Goal: Information Seeking & Learning: Check status

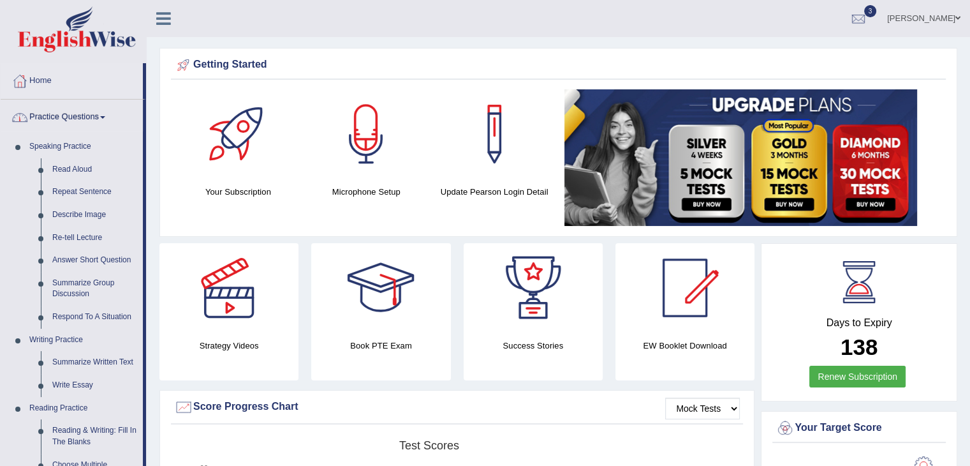
click at [93, 119] on link "Practice Questions" at bounding box center [72, 116] width 142 height 32
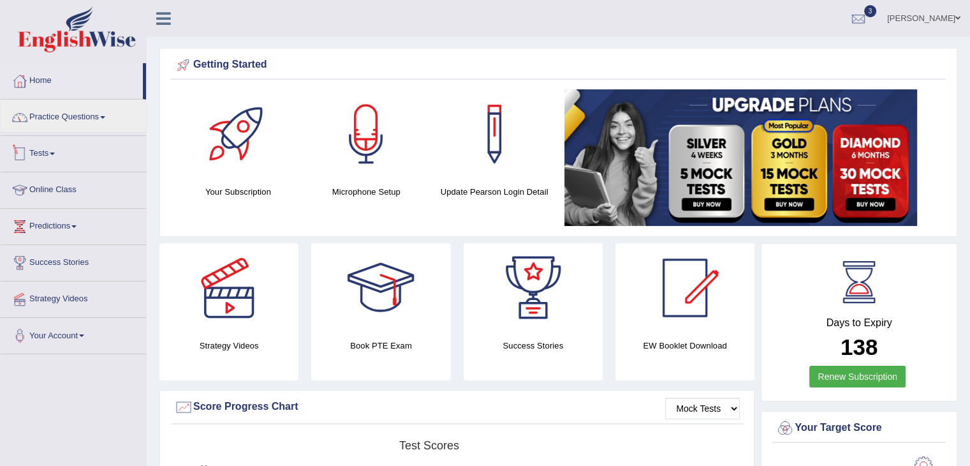
click at [55, 152] on span at bounding box center [52, 153] width 5 height 3
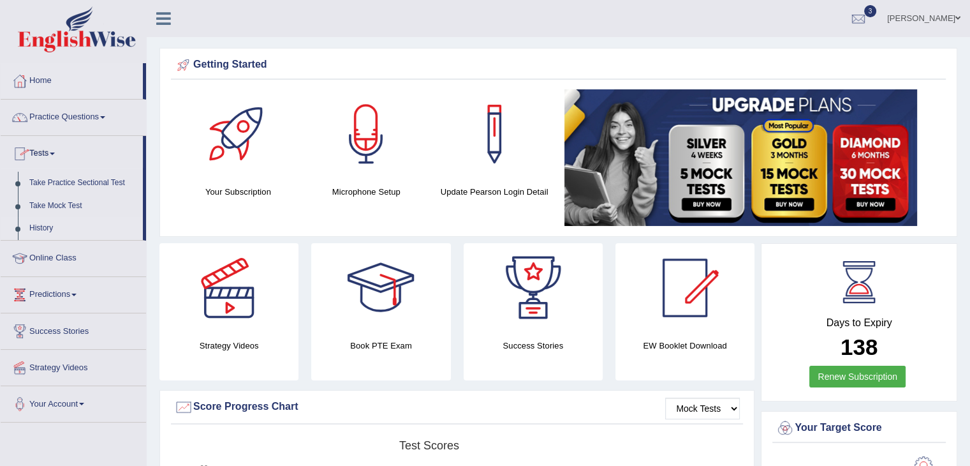
click at [45, 233] on link "History" at bounding box center [83, 228] width 119 height 23
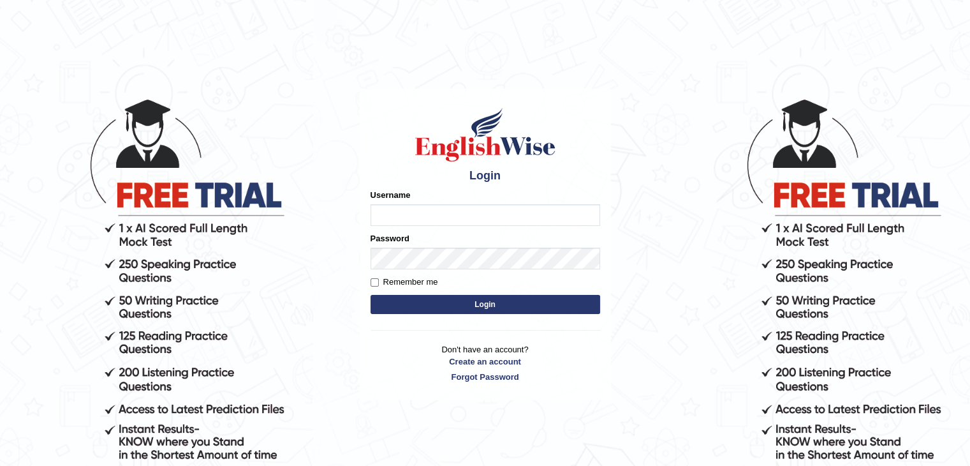
click at [533, 307] on button "Login" at bounding box center [486, 304] width 230 height 19
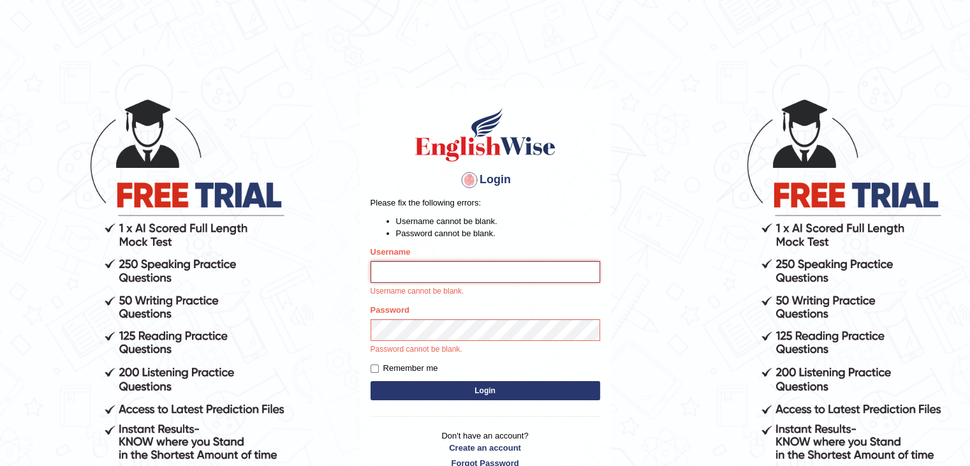
type input "Miko39"
click at [502, 392] on button "Login" at bounding box center [486, 390] width 230 height 19
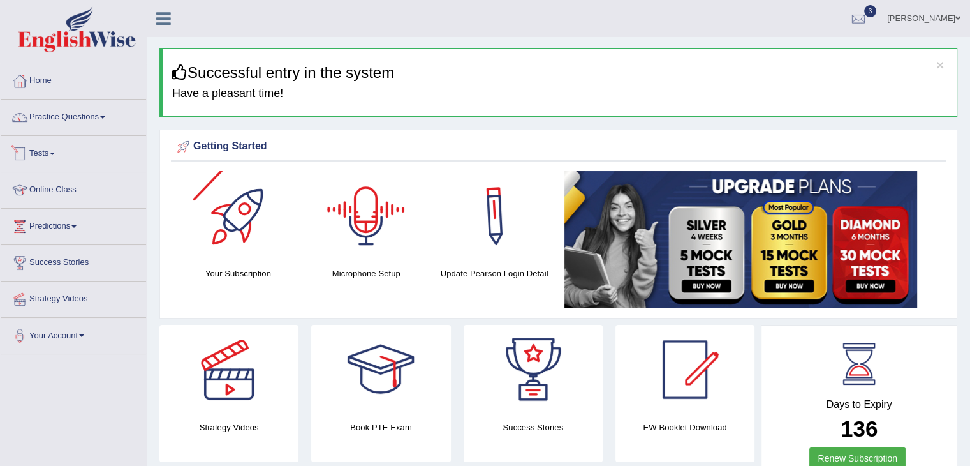
click at [60, 154] on link "Tests" at bounding box center [73, 152] width 145 height 32
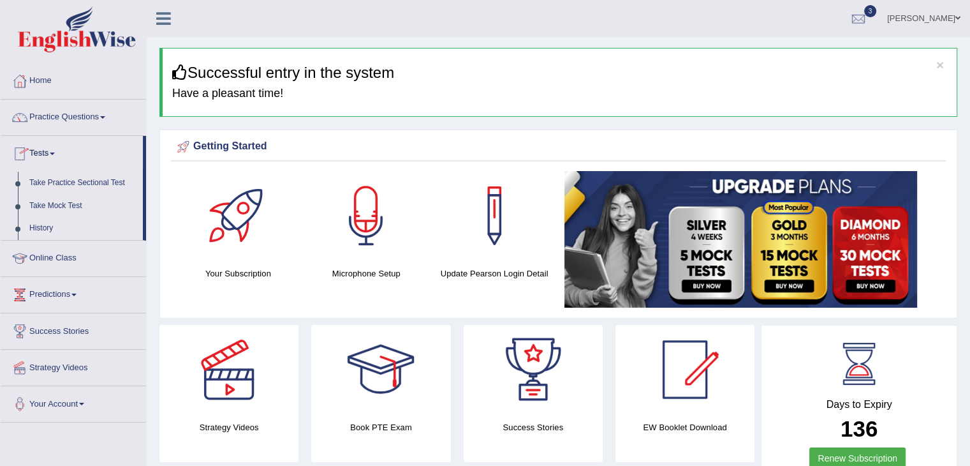
click at [43, 228] on link "History" at bounding box center [83, 228] width 119 height 23
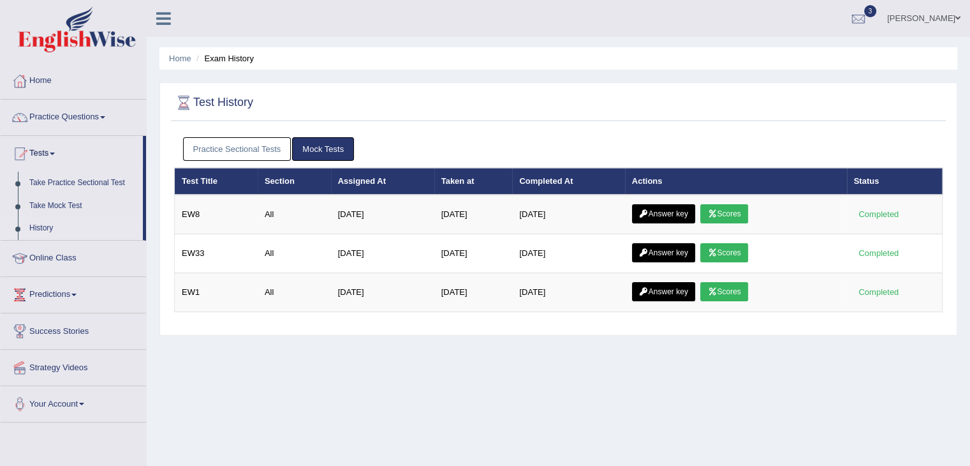
click at [730, 210] on link "Scores" at bounding box center [724, 213] width 47 height 19
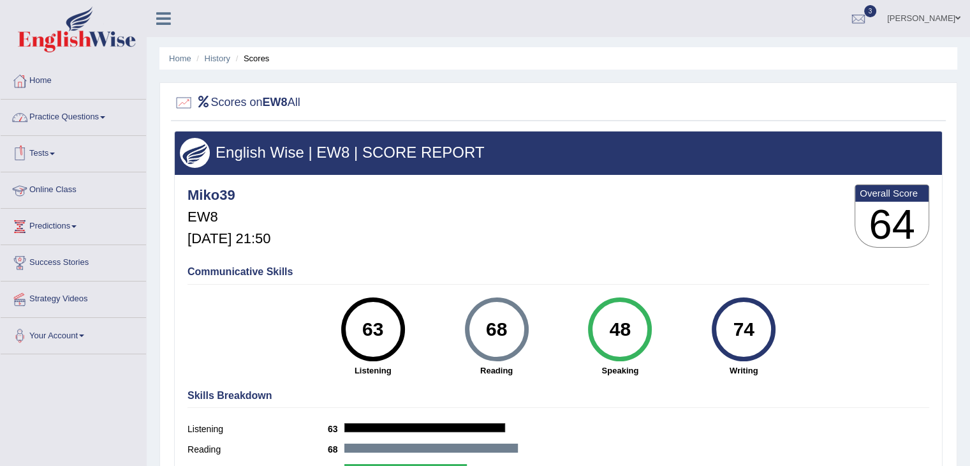
click at [101, 121] on link "Practice Questions" at bounding box center [73, 116] width 145 height 32
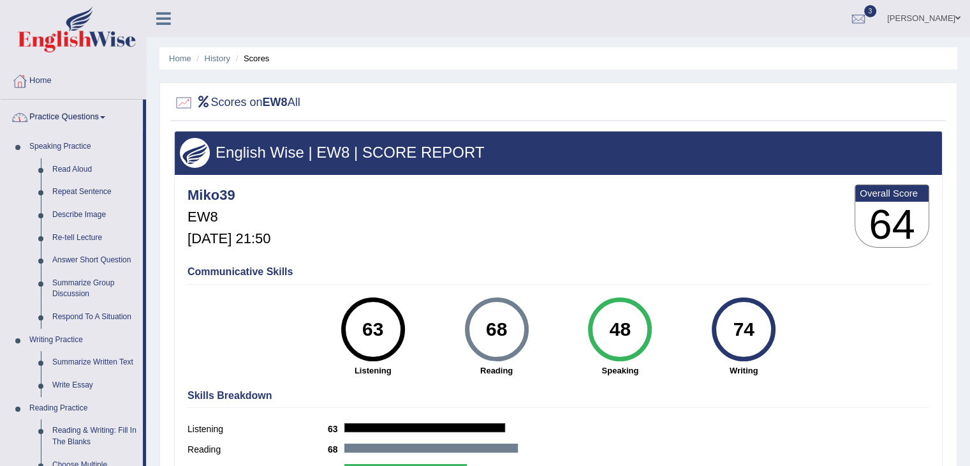
click at [101, 121] on link "Practice Questions" at bounding box center [72, 116] width 142 height 32
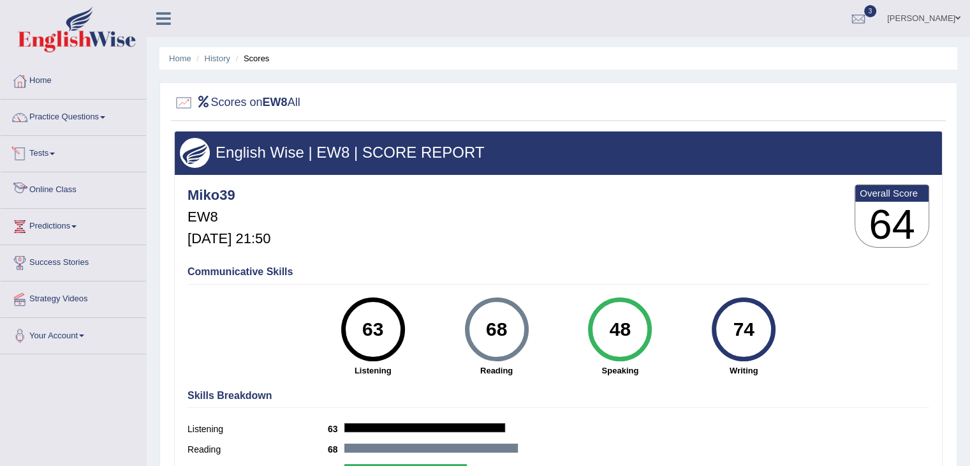
click at [54, 156] on link "Tests" at bounding box center [73, 152] width 145 height 32
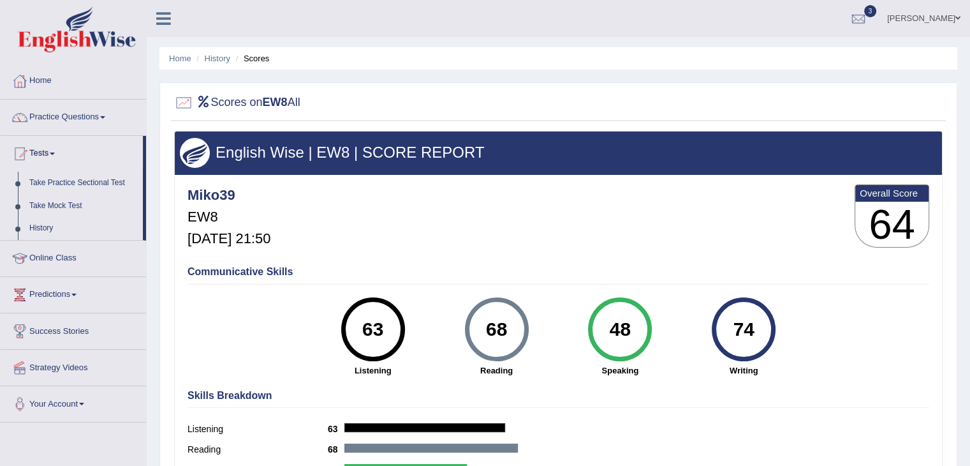
drag, startPoint x: 38, startPoint y: 230, endPoint x: 378, endPoint y: 246, distance: 340.4
click at [38, 230] on link "History" at bounding box center [83, 228] width 119 height 23
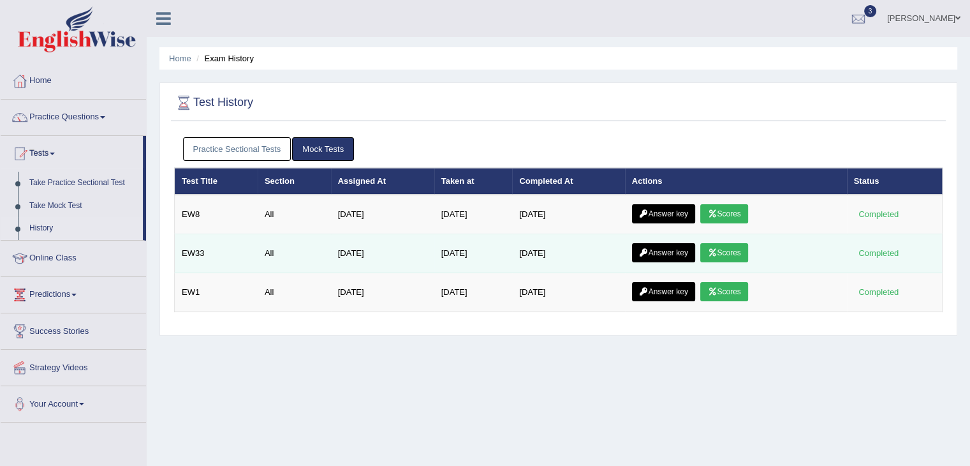
click at [730, 250] on link "Scores" at bounding box center [724, 252] width 47 height 19
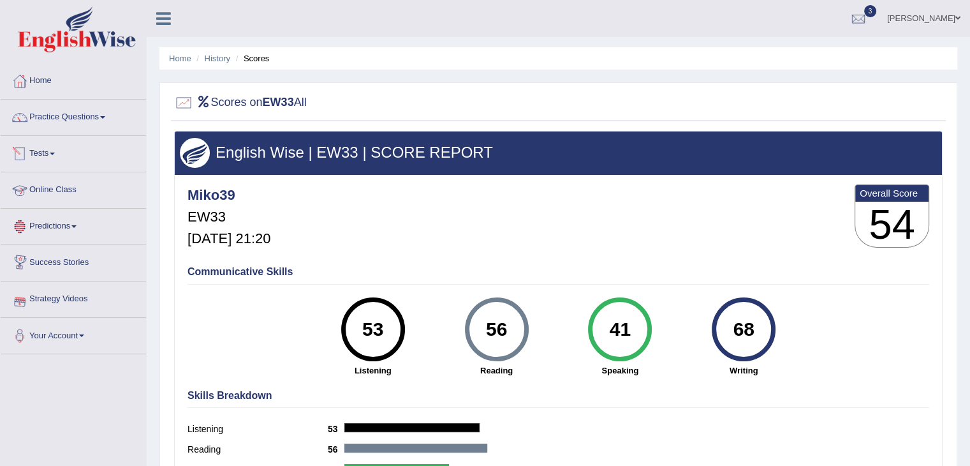
click at [56, 156] on link "Tests" at bounding box center [73, 152] width 145 height 32
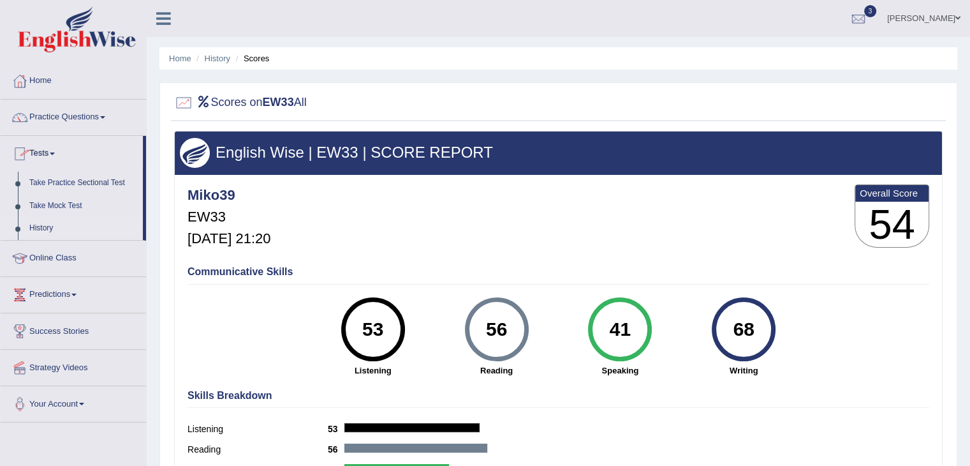
click at [47, 232] on link "History" at bounding box center [83, 228] width 119 height 23
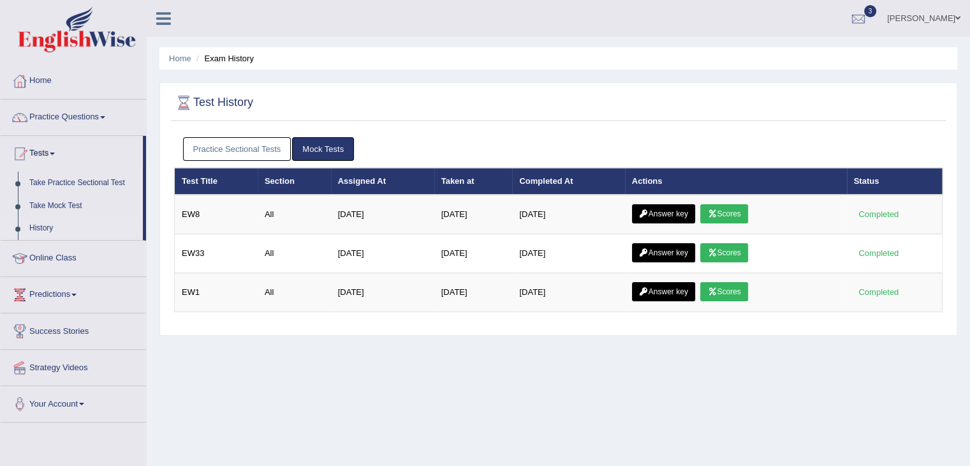
click at [748, 286] on link "Scores" at bounding box center [724, 291] width 47 height 19
